Goal: Information Seeking & Learning: Learn about a topic

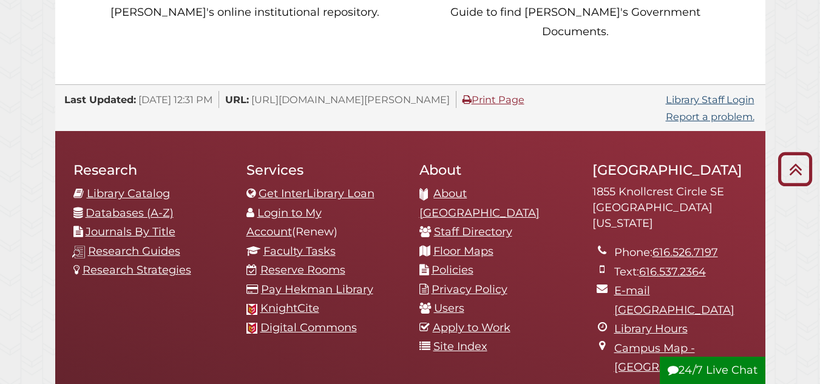
scroll to position [1223, 0]
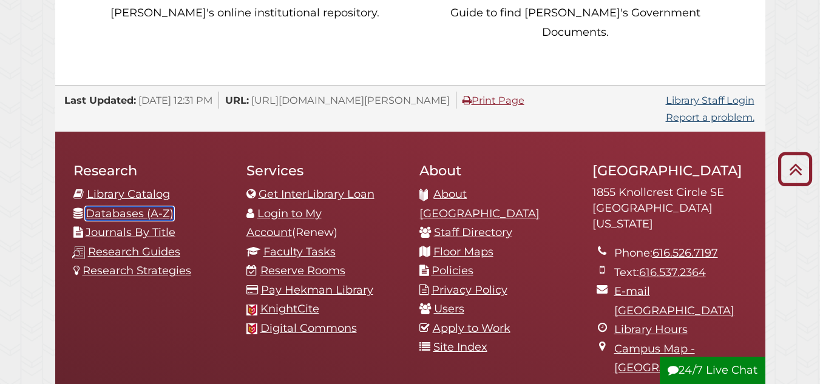
click at [130, 207] on link "Databases (A-Z)" at bounding box center [130, 213] width 88 height 13
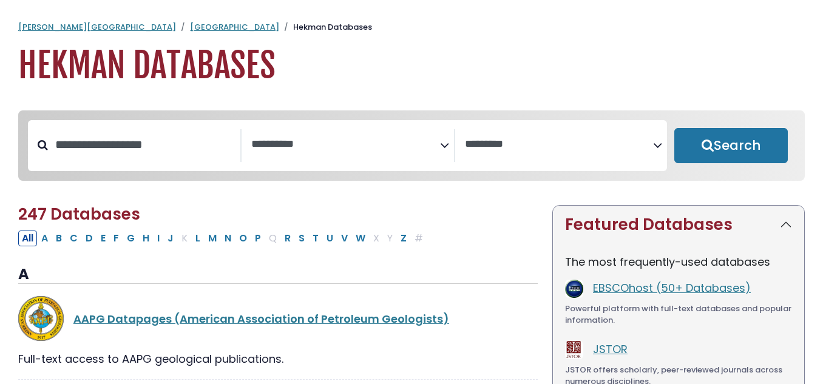
select select "Database Subject Filter"
select select "Database Vendors Filter"
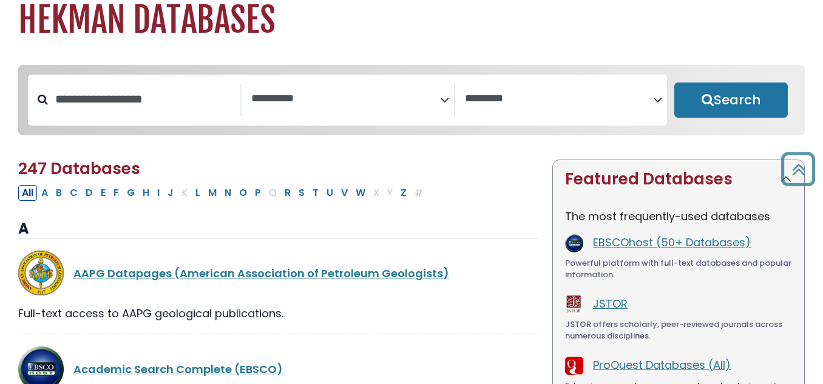
scroll to position [45, 0]
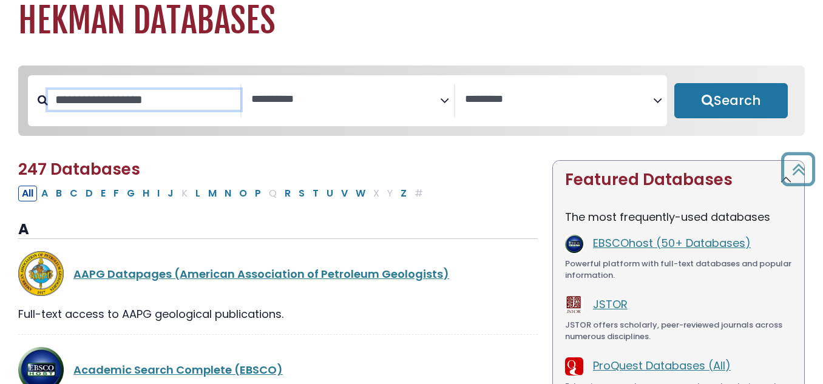
click at [157, 102] on input "Search database by title or keyword" at bounding box center [144, 100] width 192 height 20
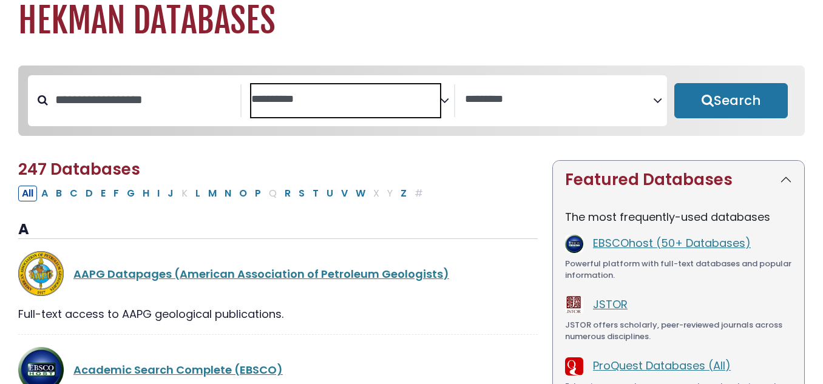
click at [341, 101] on textarea "Search" at bounding box center [345, 99] width 189 height 13
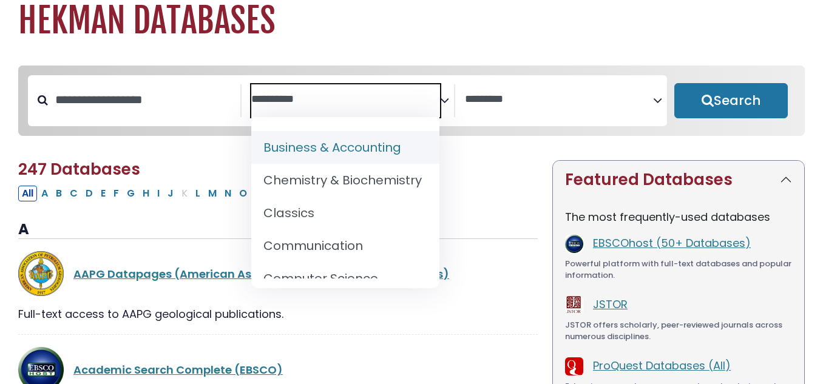
scroll to position [193, 0]
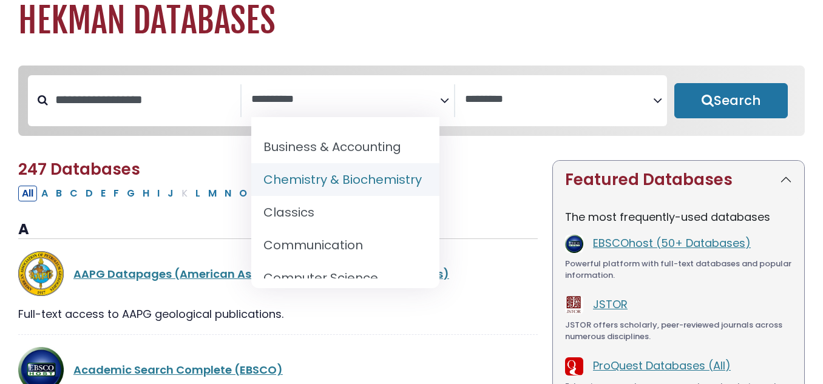
select select "*****"
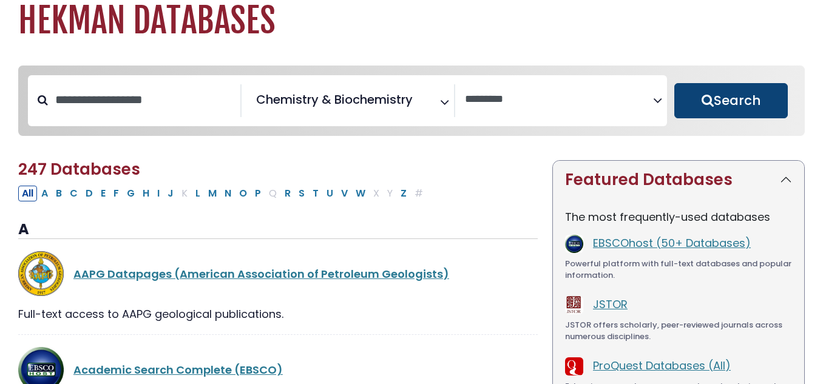
click at [713, 97] on button "Search" at bounding box center [731, 100] width 114 height 35
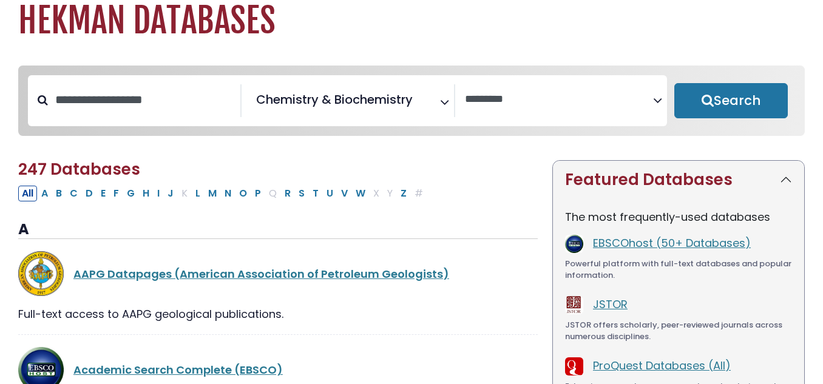
select select "Database Vendors Filter"
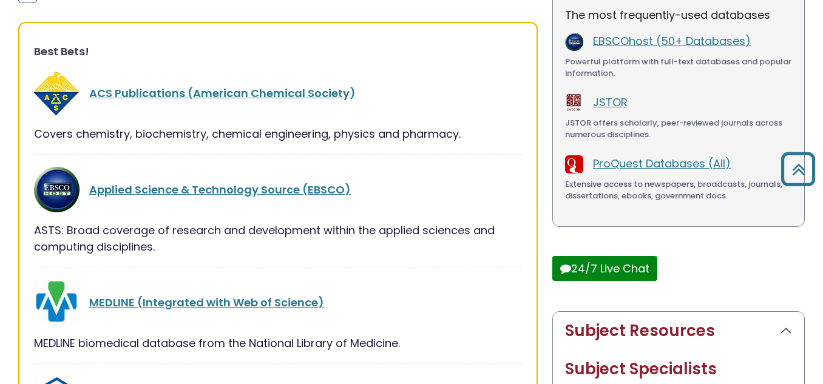
scroll to position [250, 0]
click at [321, 195] on link "Applied Science & Technology Source (EBSCO)" at bounding box center [220, 190] width 262 height 15
click at [300, 186] on link "Applied Science & Technology Source (EBSCO)" at bounding box center [220, 190] width 262 height 15
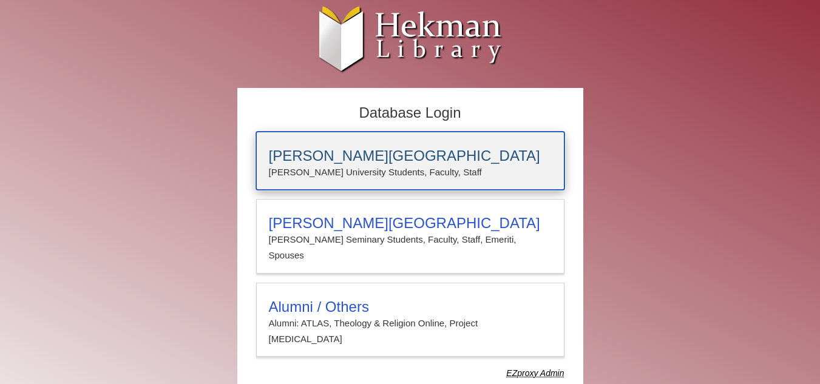
click at [416, 155] on h3 "[PERSON_NAME][GEOGRAPHIC_DATA]" at bounding box center [410, 155] width 283 height 17
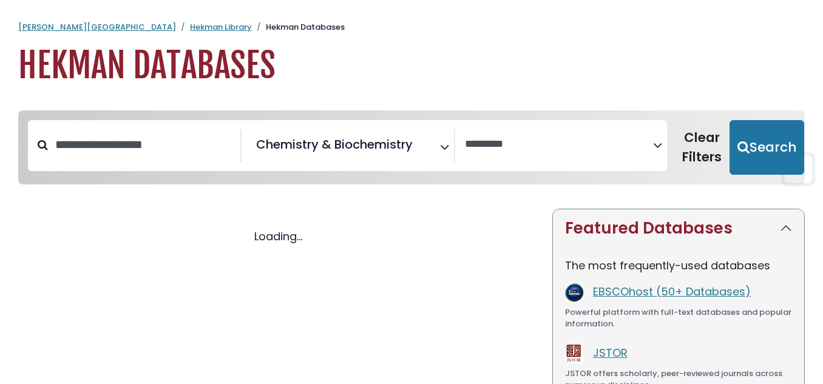
select select "Database Vendors Filter"
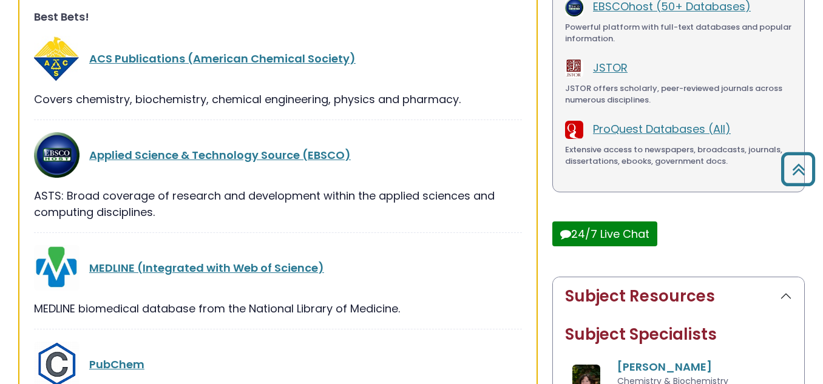
scroll to position [286, 0]
click at [205, 50] on link "ACS Publications (American Chemical Society)" at bounding box center [222, 57] width 266 height 15
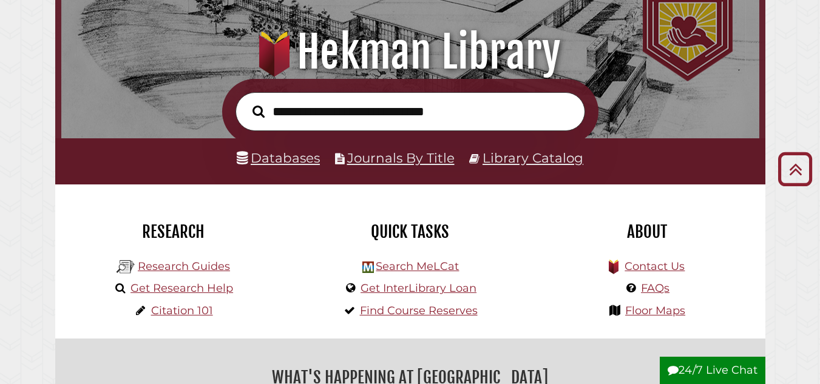
scroll to position [75, 0]
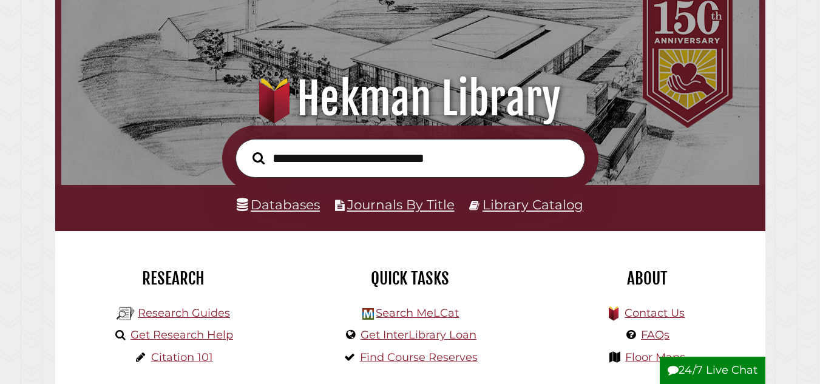
click at [383, 154] on input "text" at bounding box center [411, 158] width 350 height 39
type input "*****"
